Goal: Information Seeking & Learning: Learn about a topic

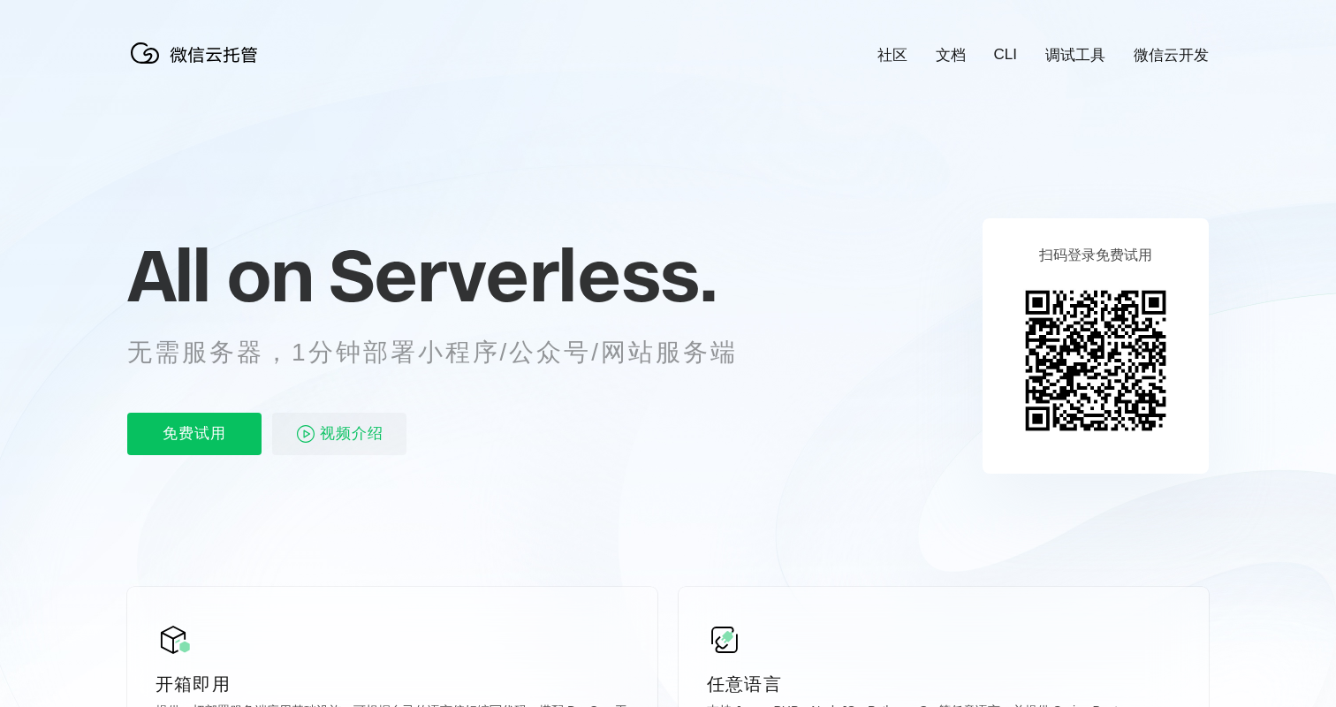
scroll to position [0, 3141]
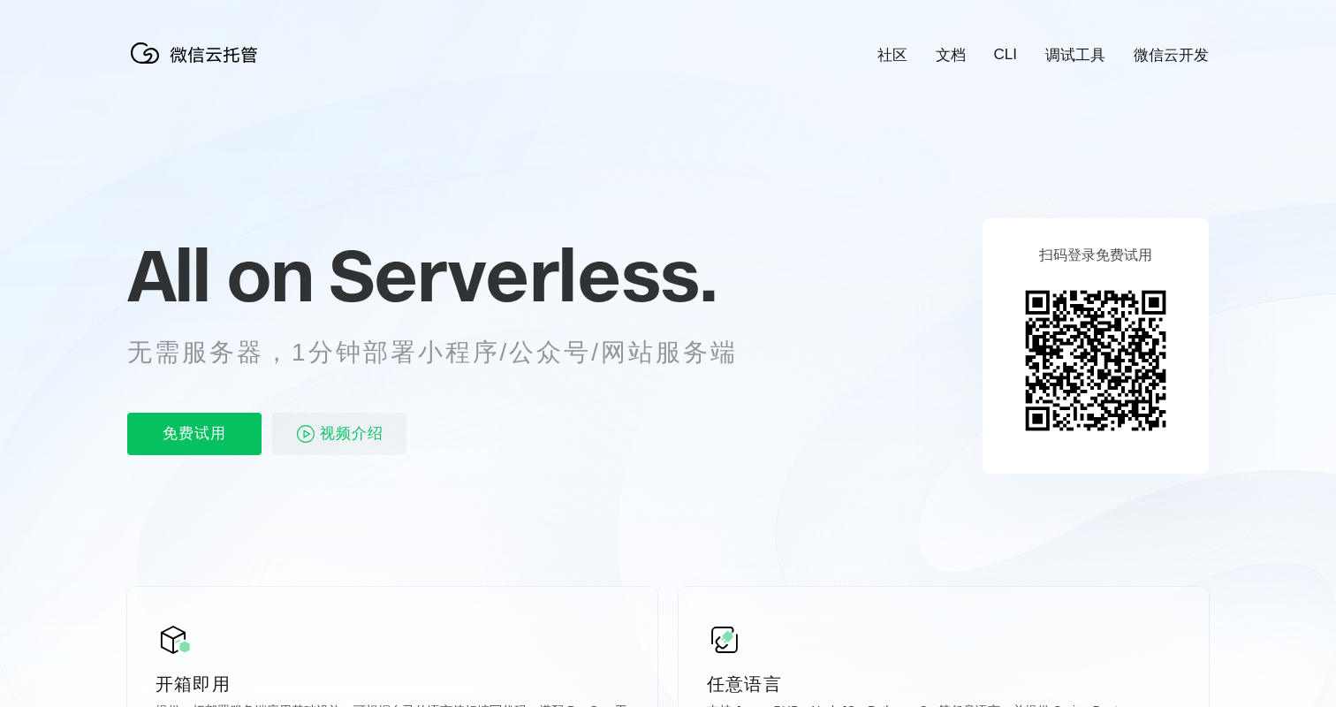
scroll to position [0, 3141]
click at [857, 210] on icon at bounding box center [668, 477] width 1696 height 954
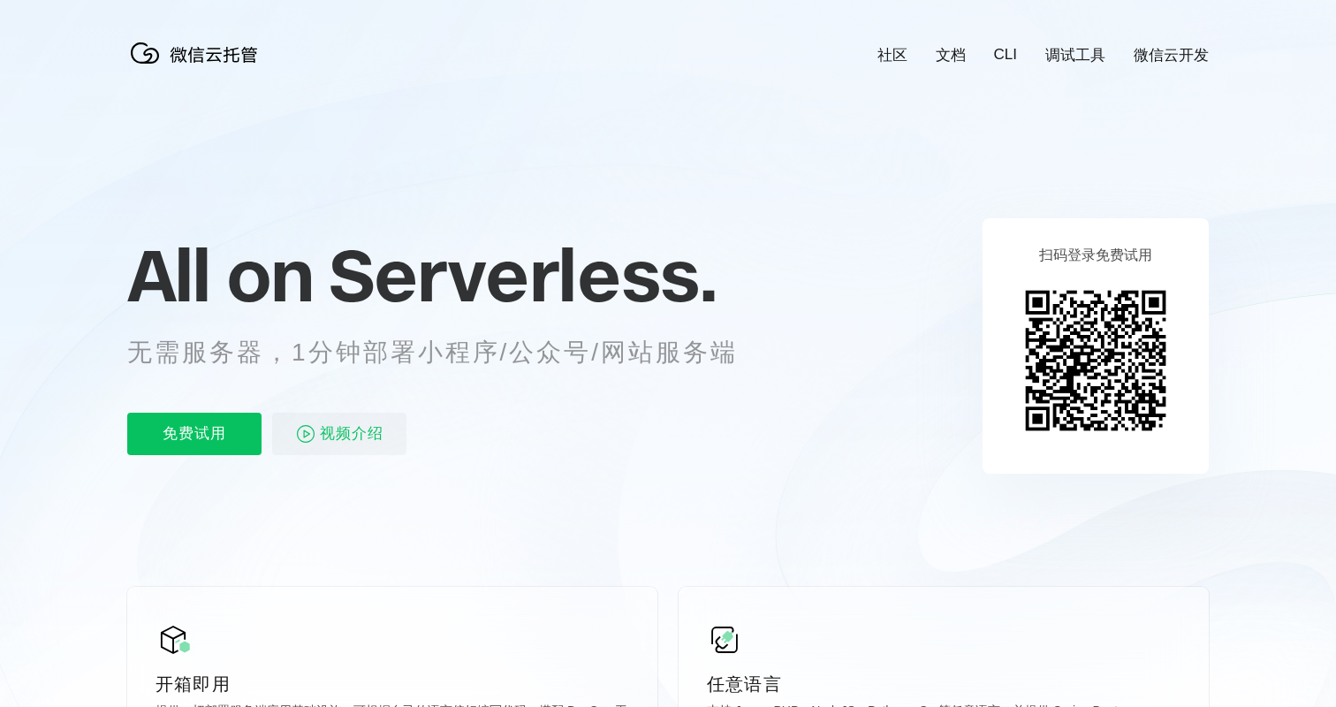
scroll to position [0, 3141]
click at [594, 344] on p "无需服务器，1分钟部署小程序/公众号/网站服务端" at bounding box center [448, 352] width 643 height 35
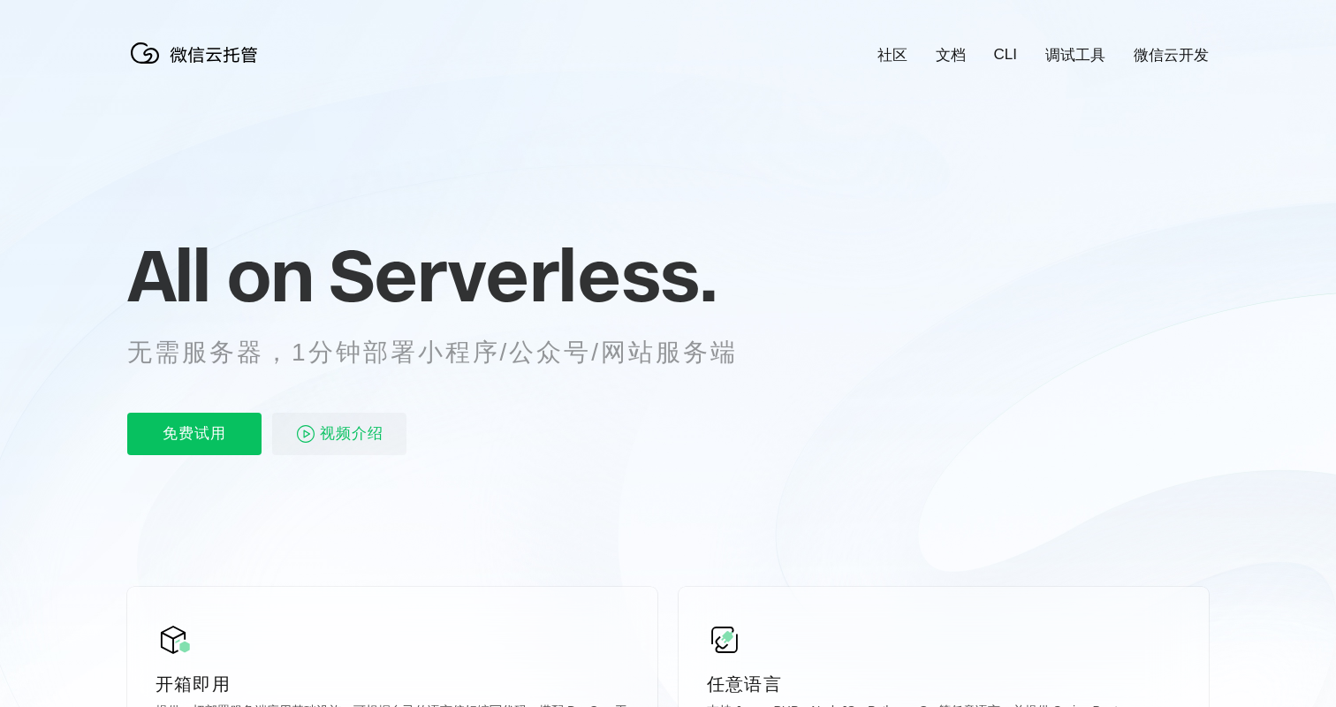
scroll to position [0, 3141]
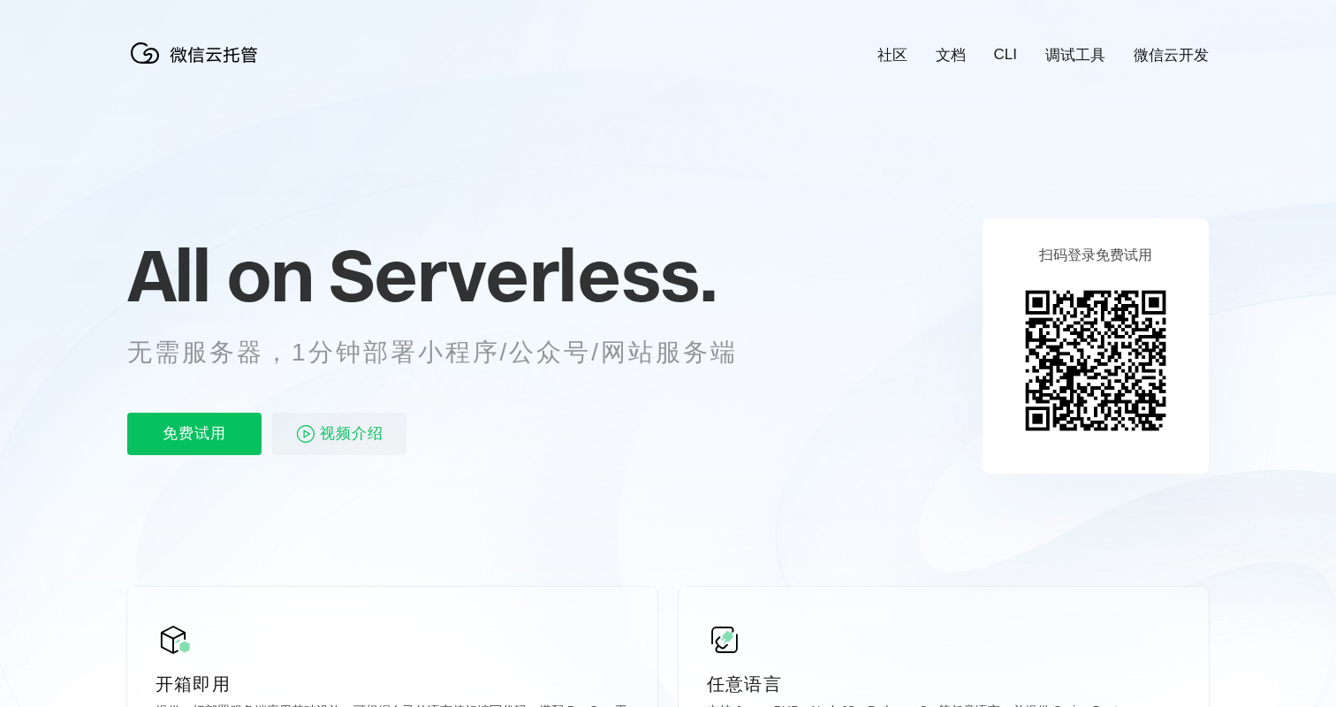
scroll to position [0, 3141]
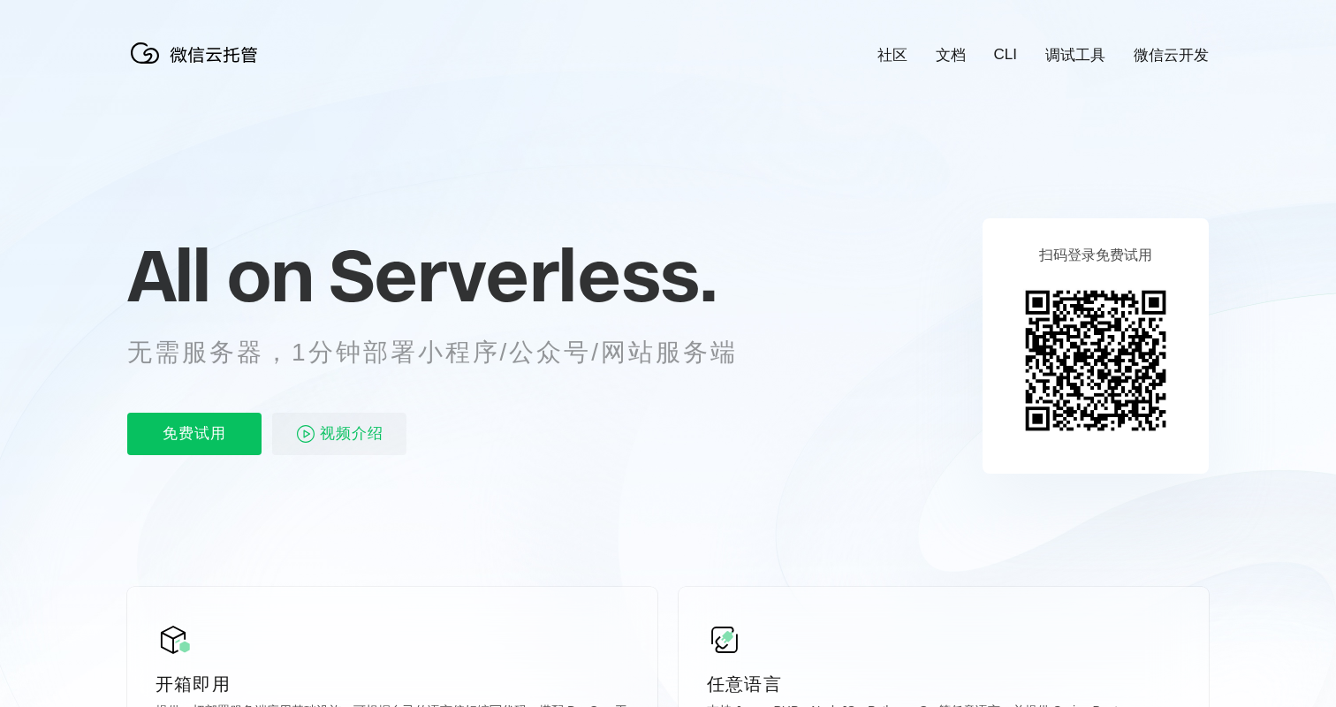
scroll to position [0, 3141]
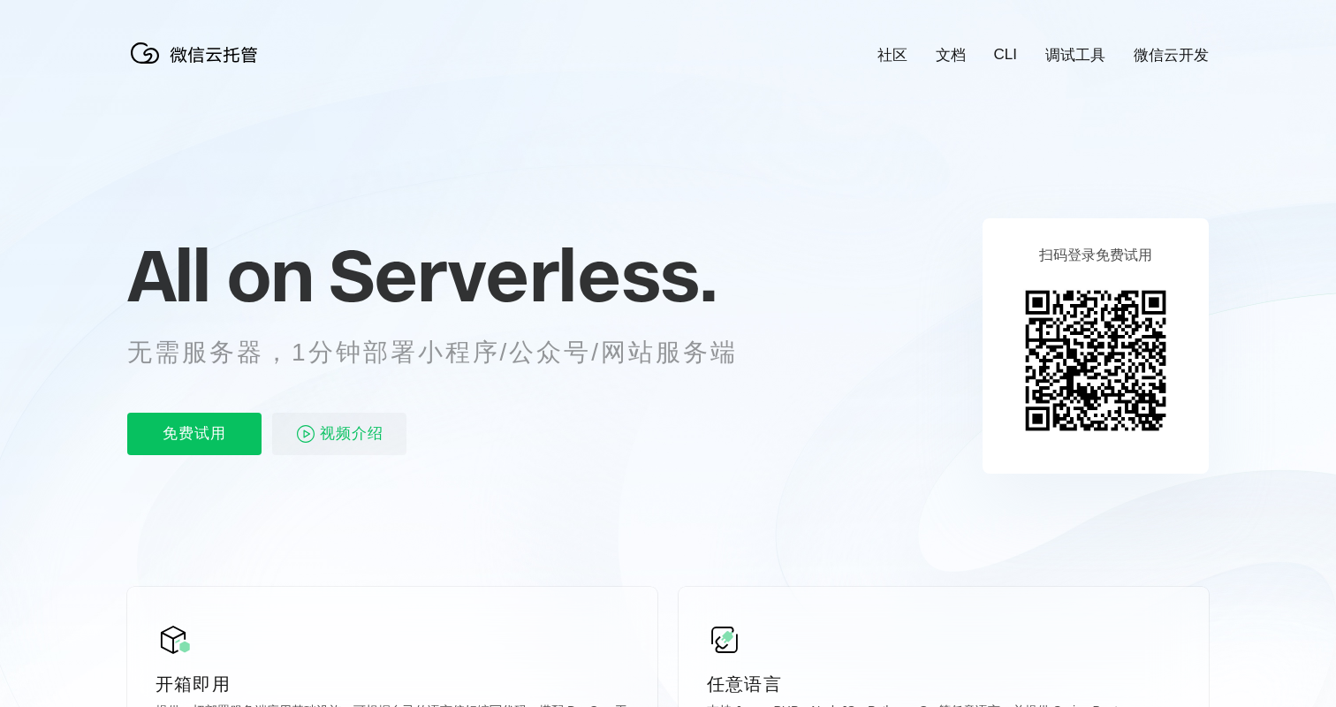
scroll to position [0, 3141]
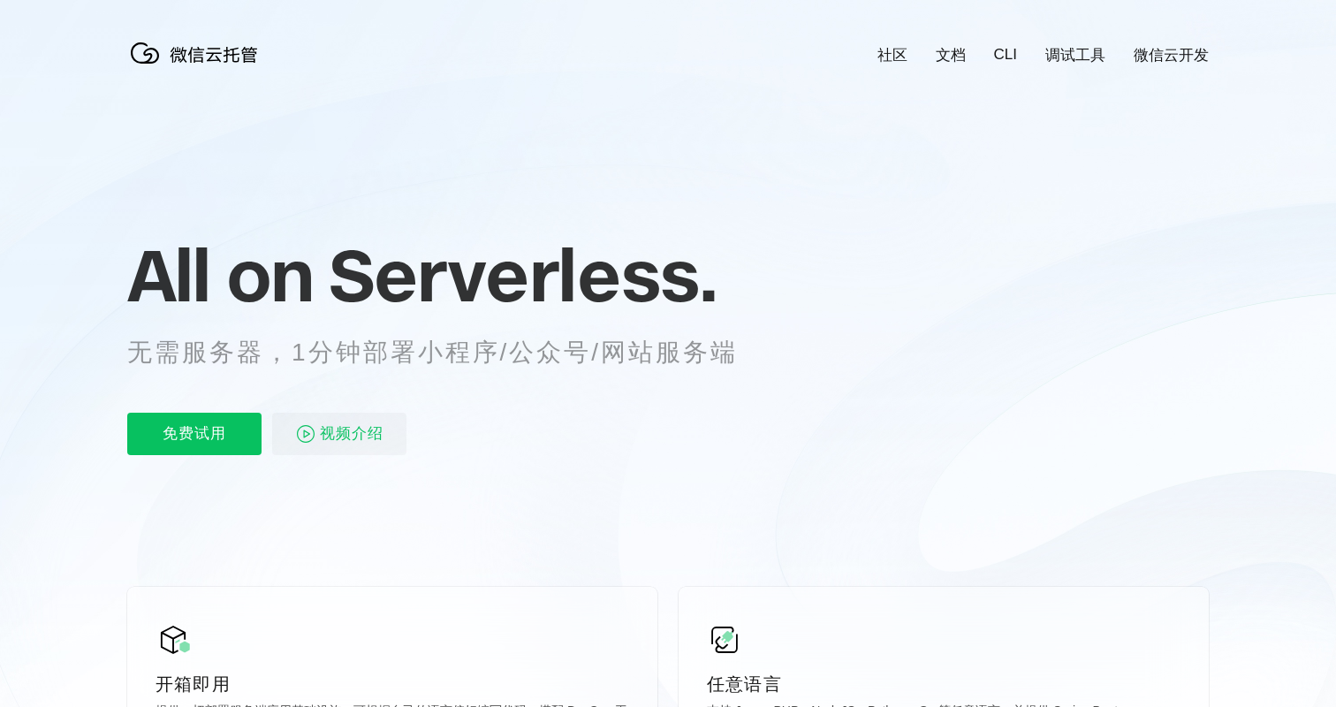
scroll to position [0, 3141]
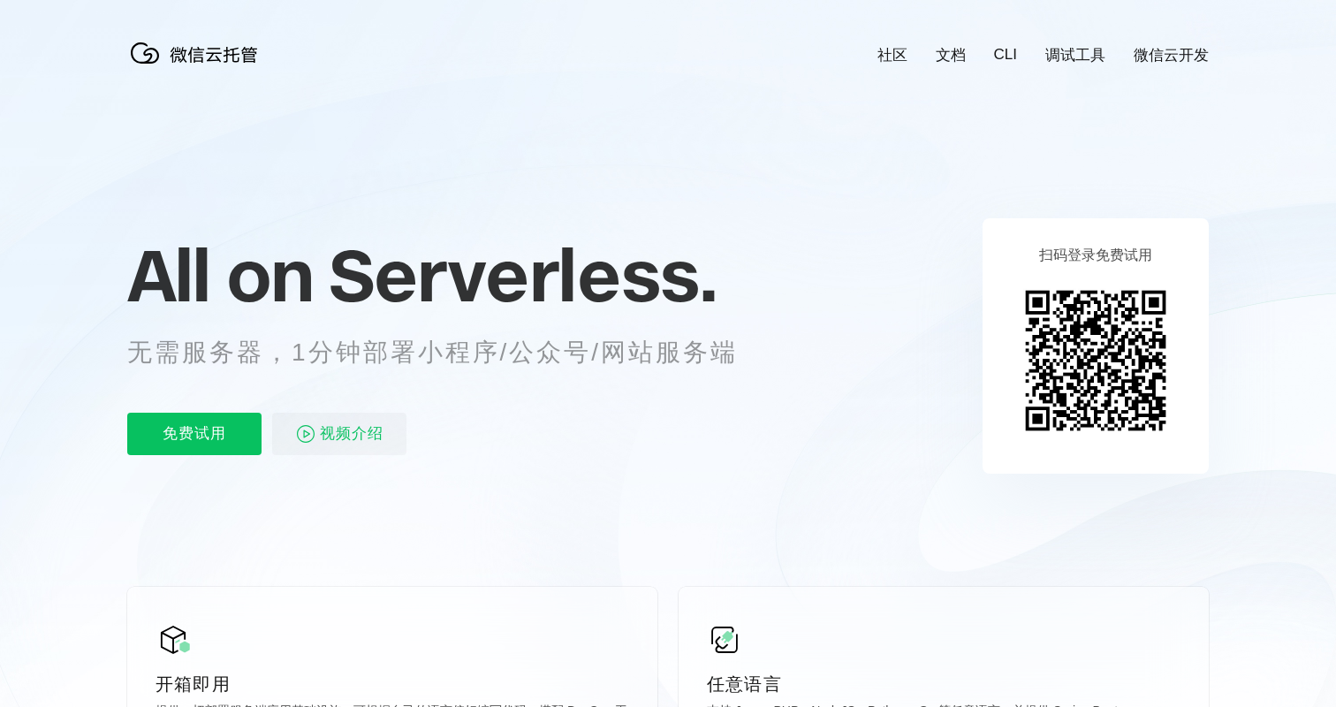
scroll to position [0, 3141]
